Goal: Communication & Community: Ask a question

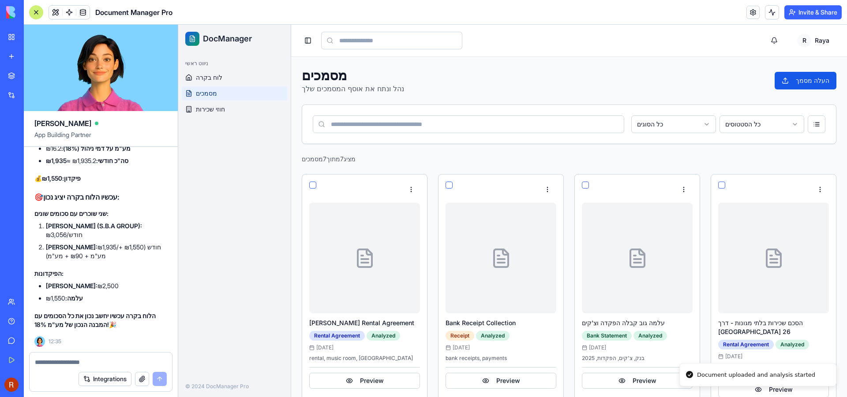
scroll to position [511, 0]
click at [205, 77] on span "לוח בקרה" at bounding box center [209, 77] width 26 height 9
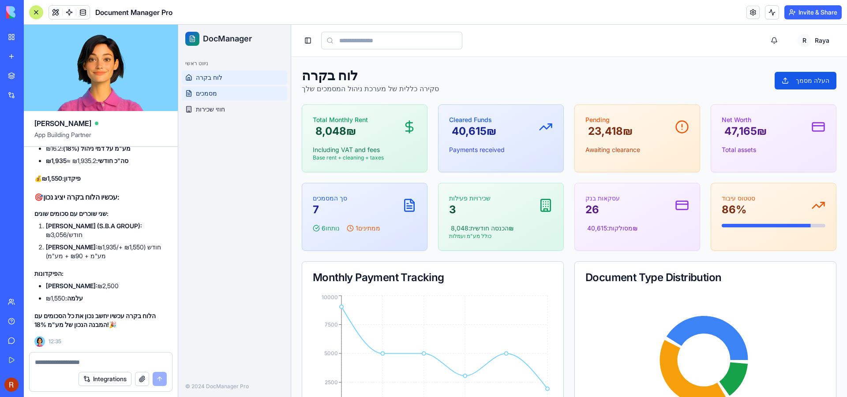
click at [215, 97] on link "מסמכים" at bounding box center [234, 93] width 105 height 14
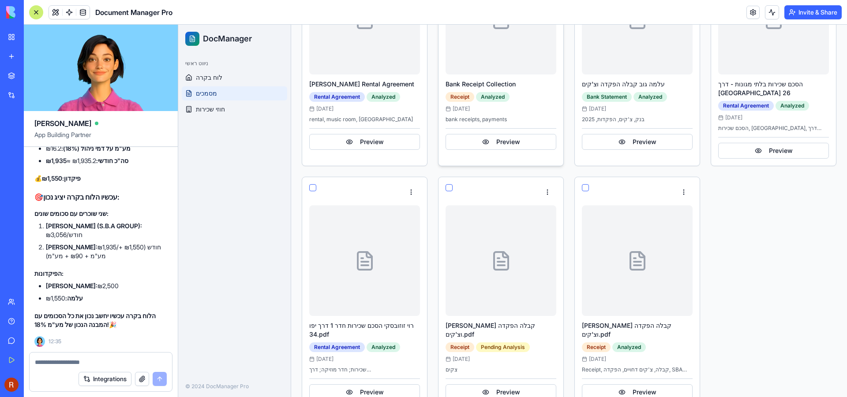
scroll to position [248, 0]
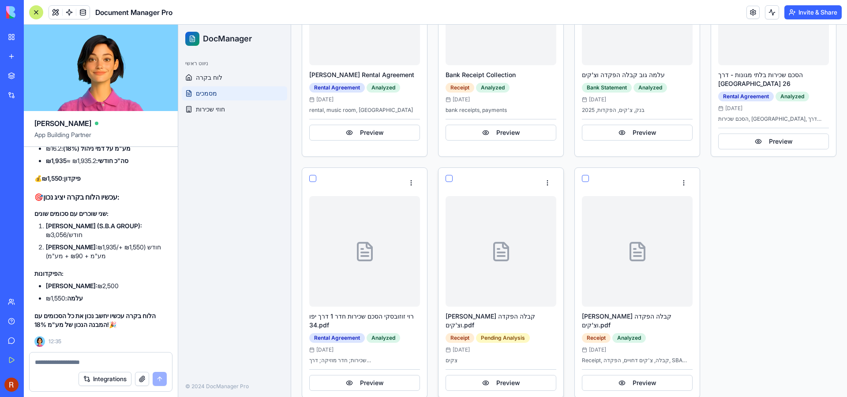
click at [449, 175] on button "button" at bounding box center [448, 178] width 7 height 7
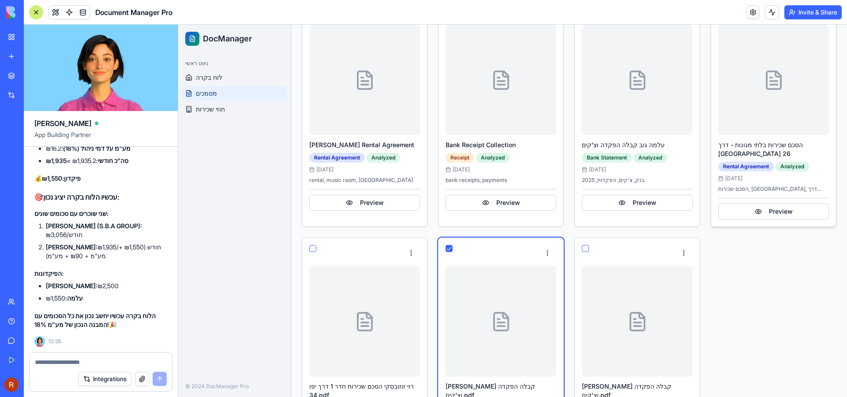
scroll to position [28, 0]
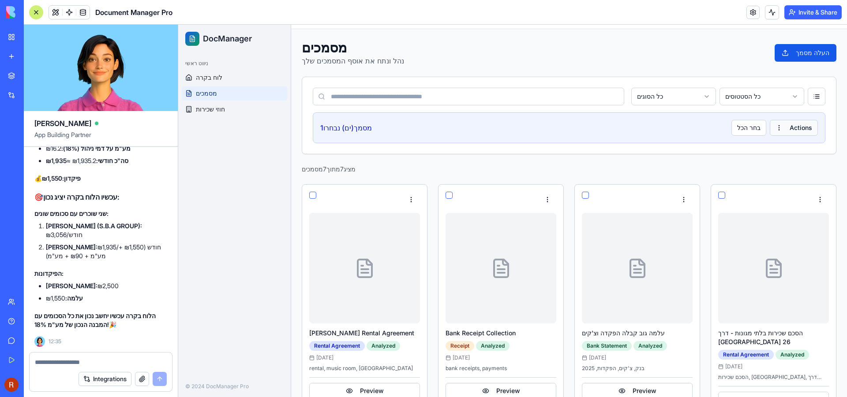
click at [802, 129] on html "DocManager ניווט ראשי לוח בקרה מסמכים חוזי שכירות © 2024 DocManager Pro Toggle …" at bounding box center [512, 332] width 668 height 671
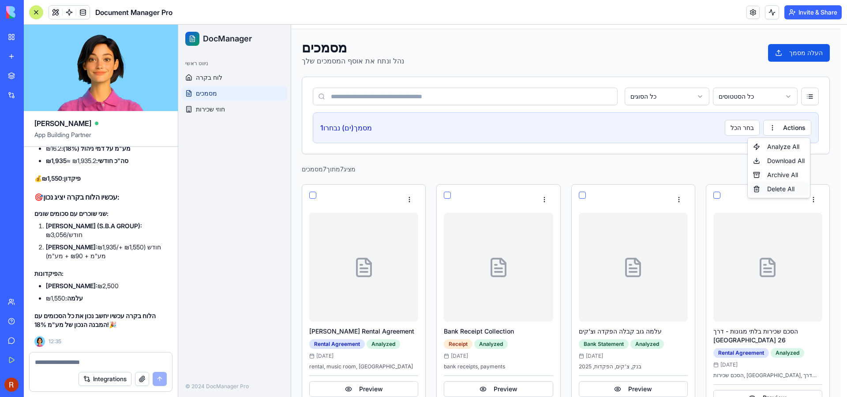
click at [773, 189] on div "Delete All" at bounding box center [778, 189] width 59 height 14
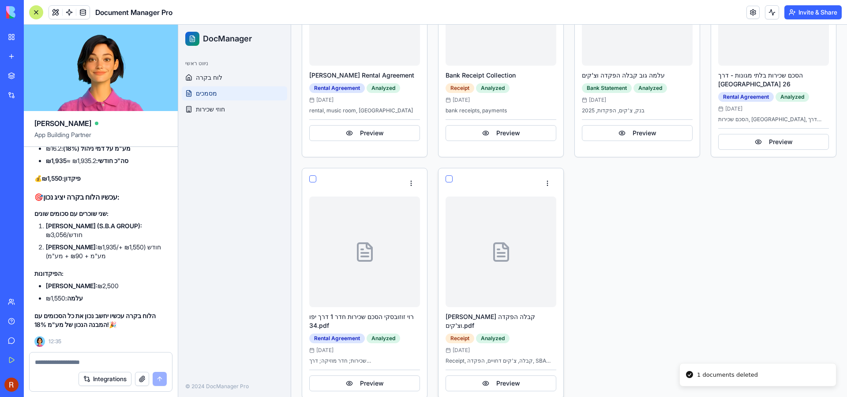
scroll to position [248, 0]
click at [518, 375] on button "Preview" at bounding box center [500, 383] width 111 height 16
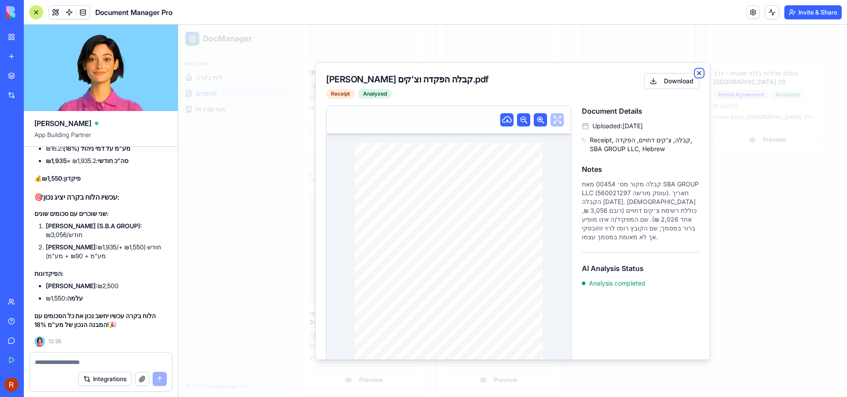
click at [695, 73] on icon "button" at bounding box center [698, 73] width 7 height 7
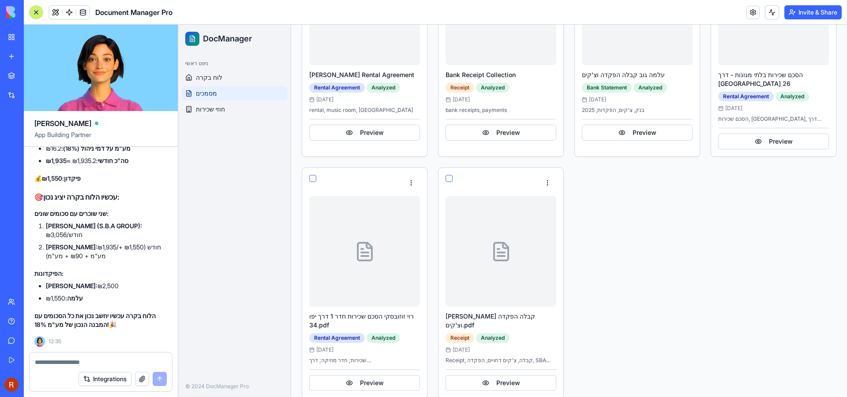
scroll to position [243, 0]
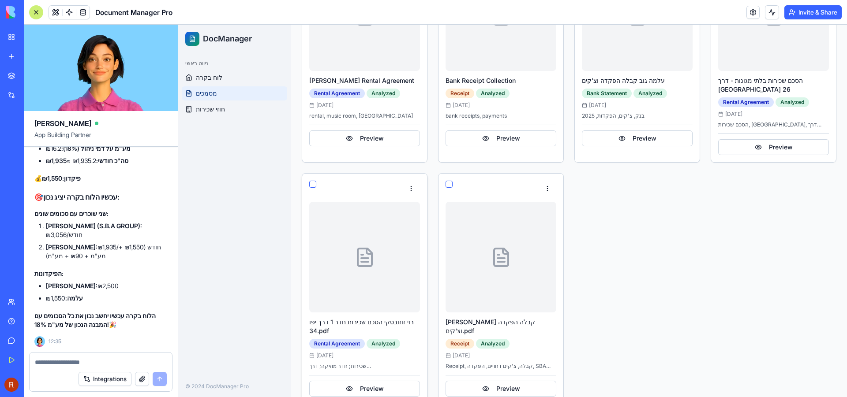
click at [382, 269] on div at bounding box center [364, 257] width 111 height 111
click at [381, 381] on button "Preview" at bounding box center [364, 389] width 111 height 16
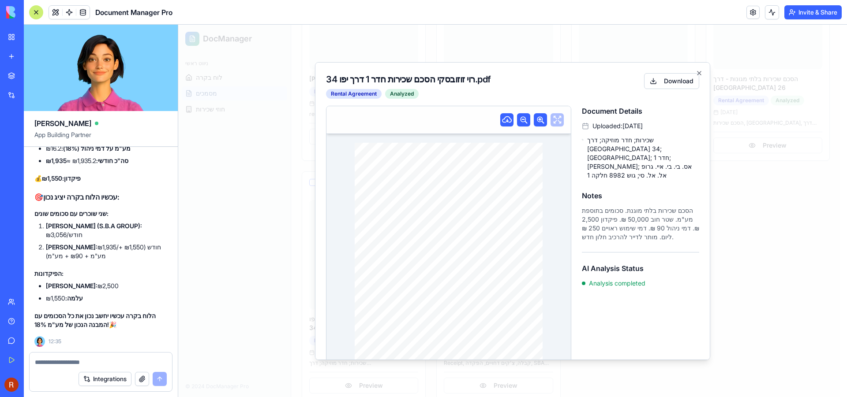
click at [539, 120] on icon at bounding box center [540, 120] width 11 height 11
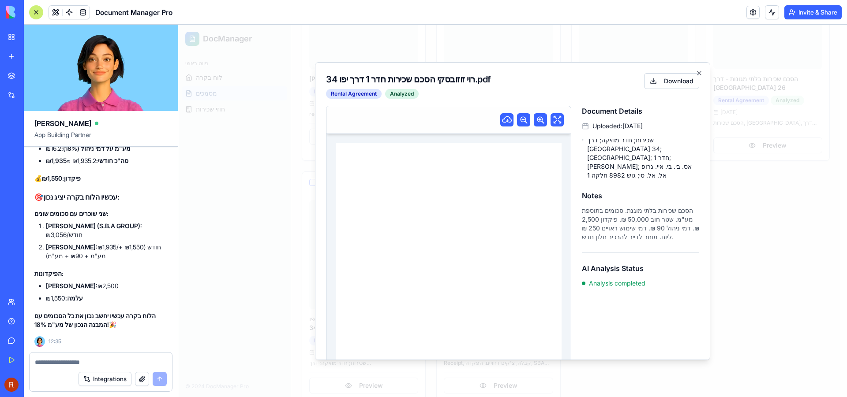
click at [539, 120] on icon at bounding box center [540, 120] width 11 height 11
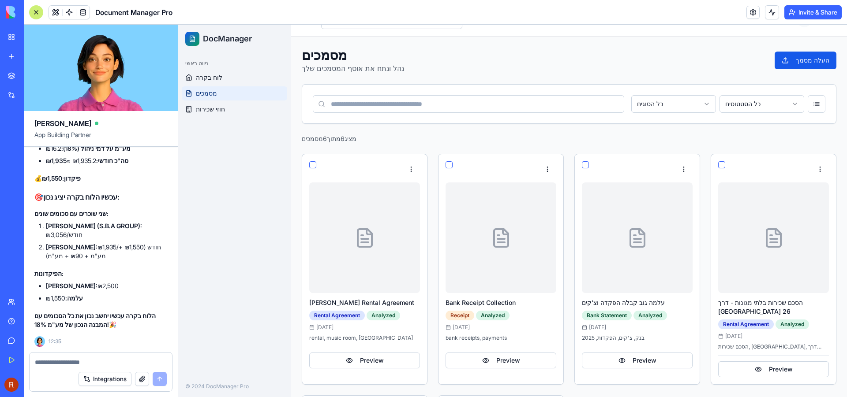
scroll to position [0, 0]
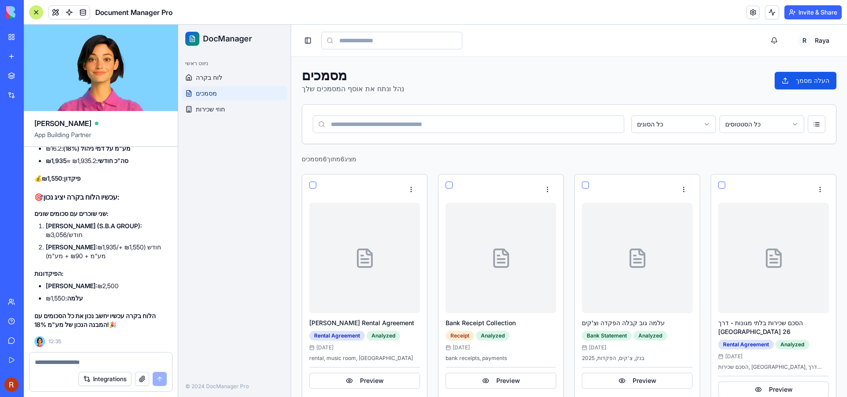
click at [33, 322] on div "Help" at bounding box center [26, 321] width 11 height 9
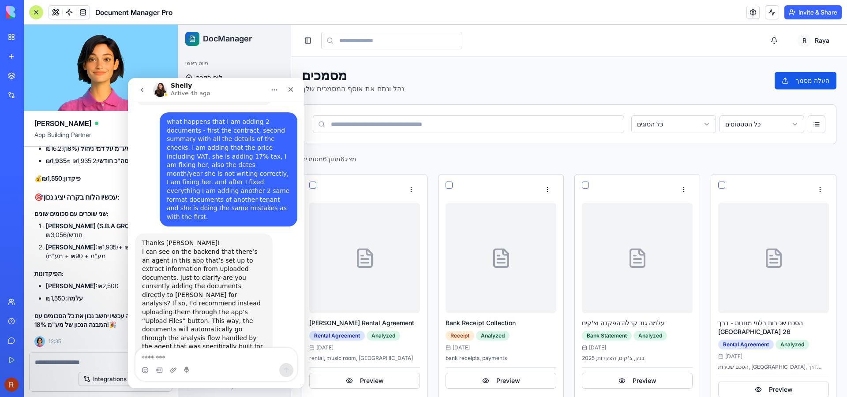
scroll to position [511, 0]
click at [245, 356] on textarea "**********" at bounding box center [215, 355] width 161 height 15
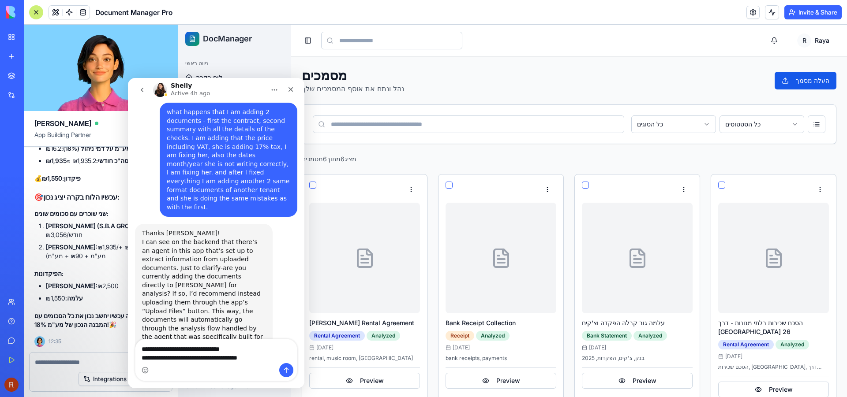
type textarea "**********"
click at [287, 370] on icon "Send a message…" at bounding box center [286, 370] width 7 height 7
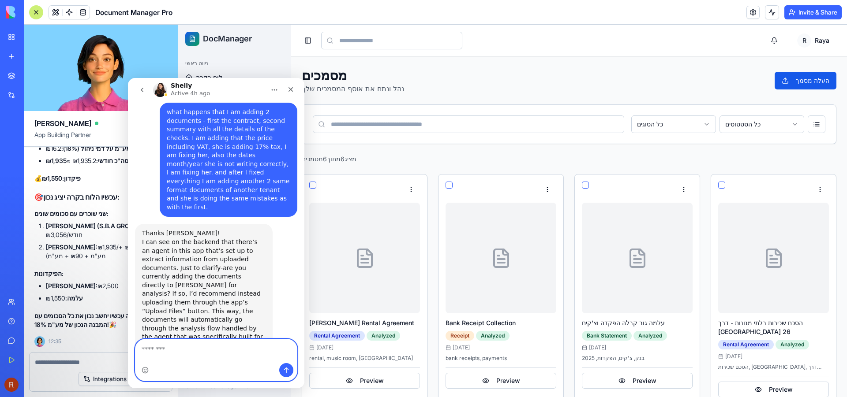
scroll to position [545, 0]
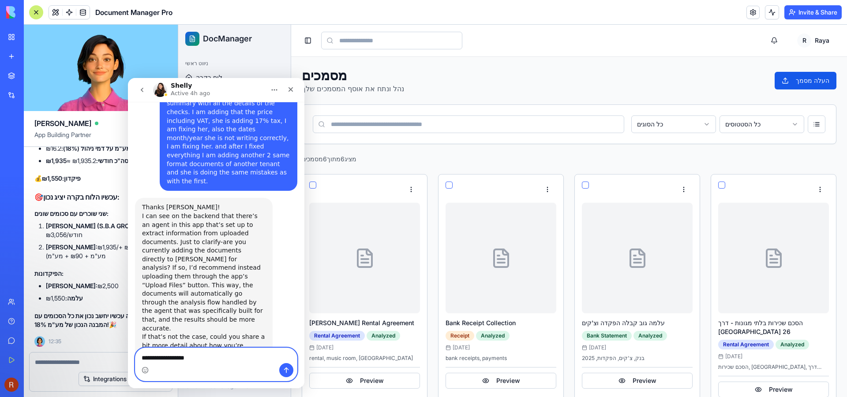
type textarea "**********"
click at [286, 370] on icon "Send a message…" at bounding box center [286, 370] width 7 height 7
